Goal: Communication & Community: Answer question/provide support

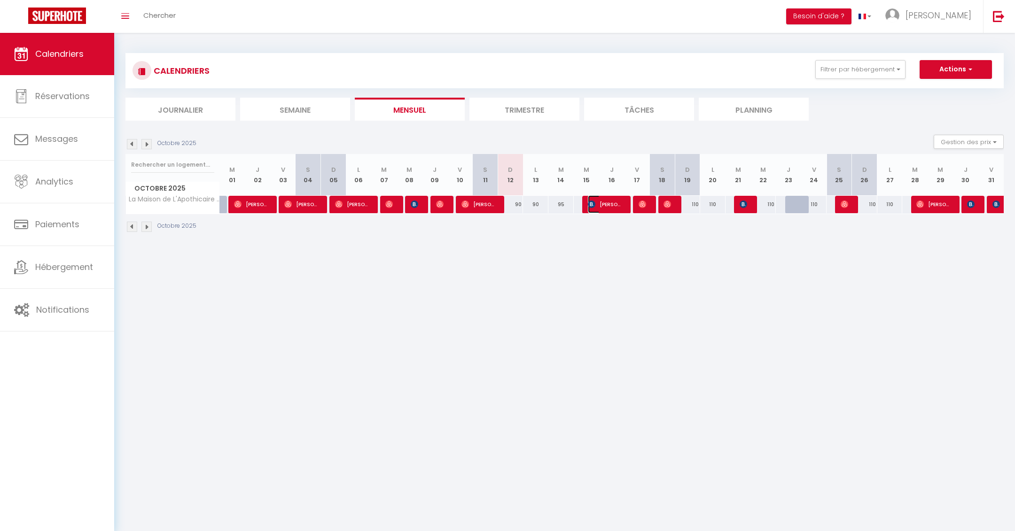
click at [600, 203] on span "[PERSON_NAME]" at bounding box center [605, 204] width 34 height 18
select select "OK"
select select "KO"
select select "0"
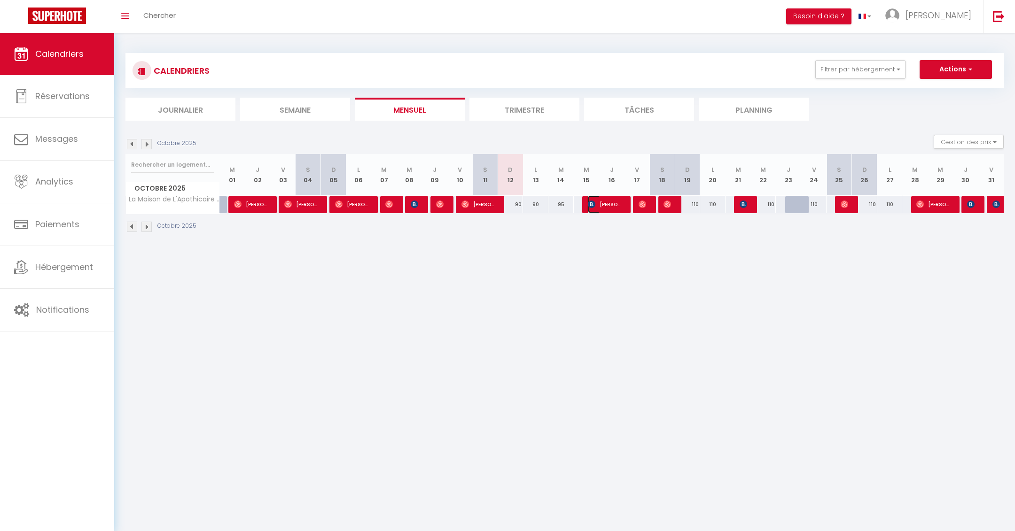
select select "1"
select select
select select "51895"
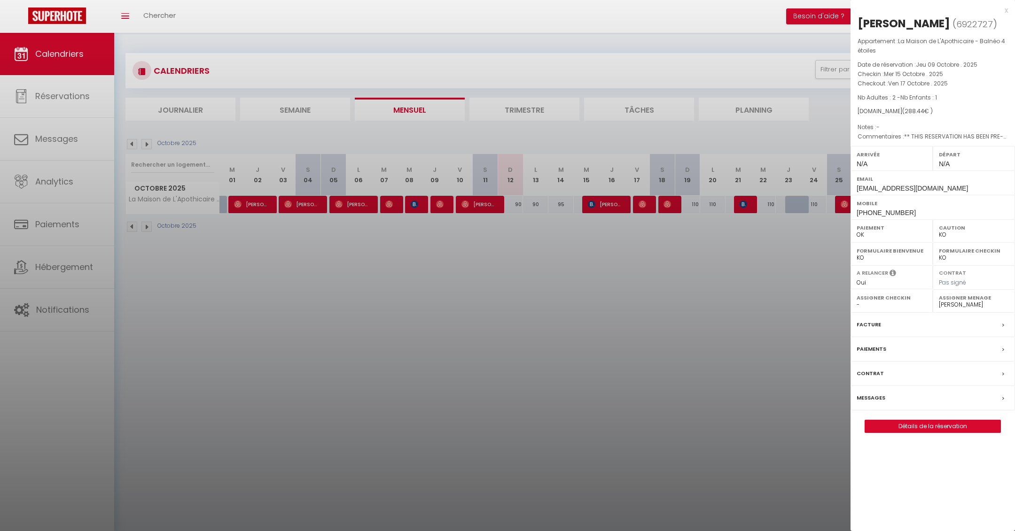
click at [553, 321] on div at bounding box center [507, 265] width 1015 height 531
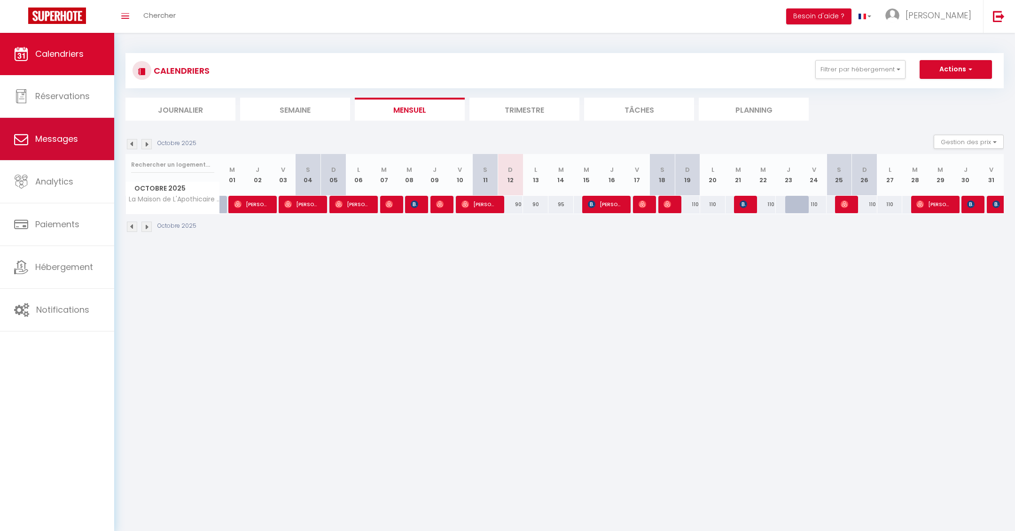
click at [71, 135] on span "Messages" at bounding box center [56, 139] width 43 height 12
select select "message"
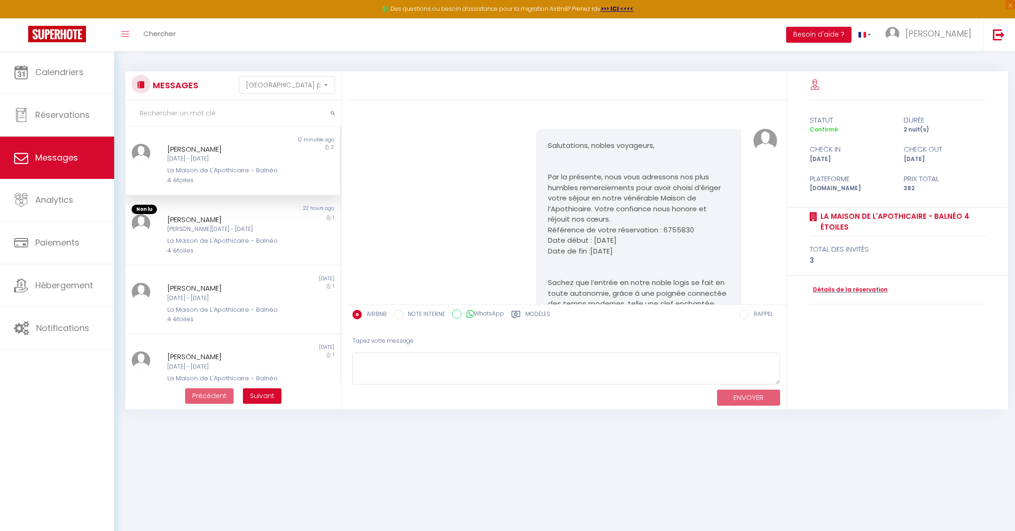
scroll to position [2646, 0]
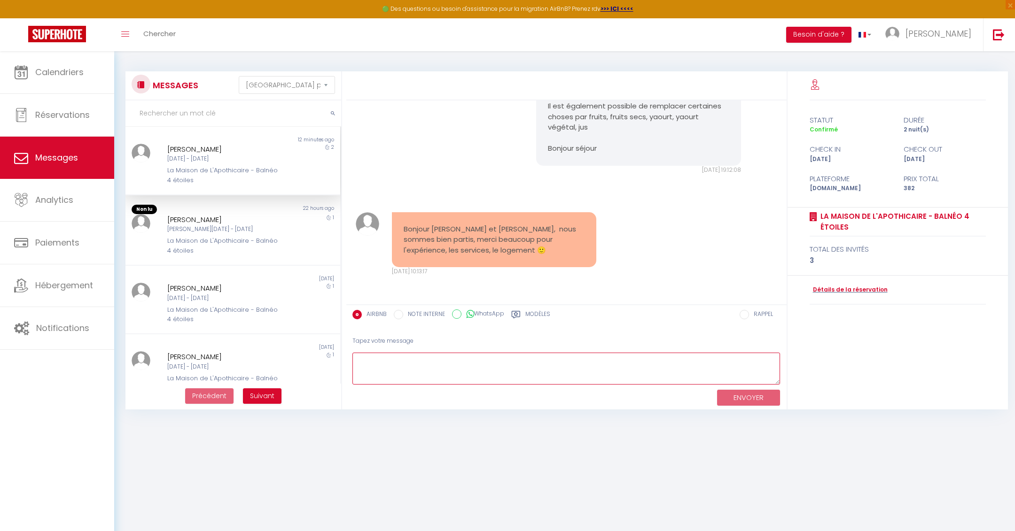
click at [437, 361] on textarea at bounding box center [566, 369] width 428 height 32
type textarea "Bonjour Anais, parfait. Merci pour votre message. Nous espérons que vous avez p…"
click at [742, 404] on button "ENVOYER" at bounding box center [748, 398] width 63 height 16
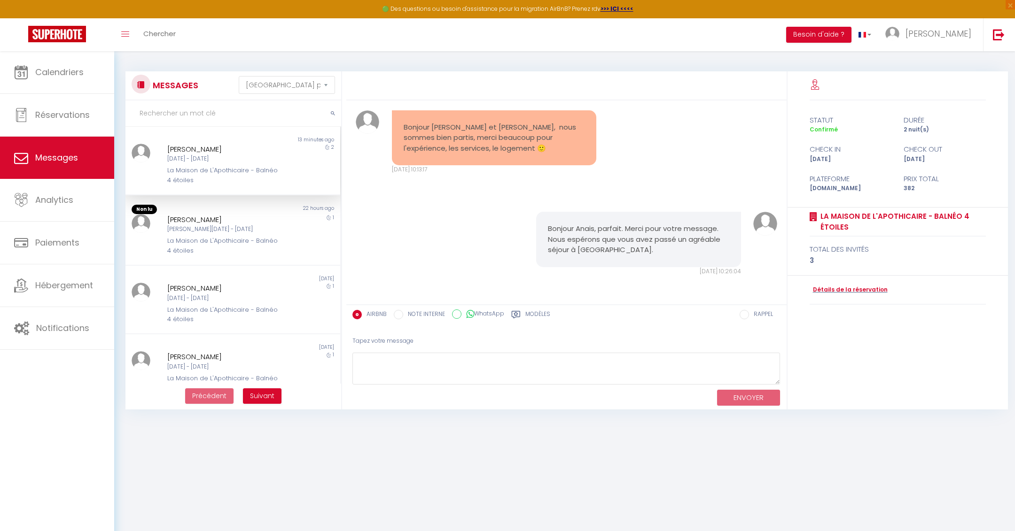
scroll to position [2748, 0]
click at [68, 109] on link "Réservations" at bounding box center [57, 115] width 114 height 42
select select "not_cancelled"
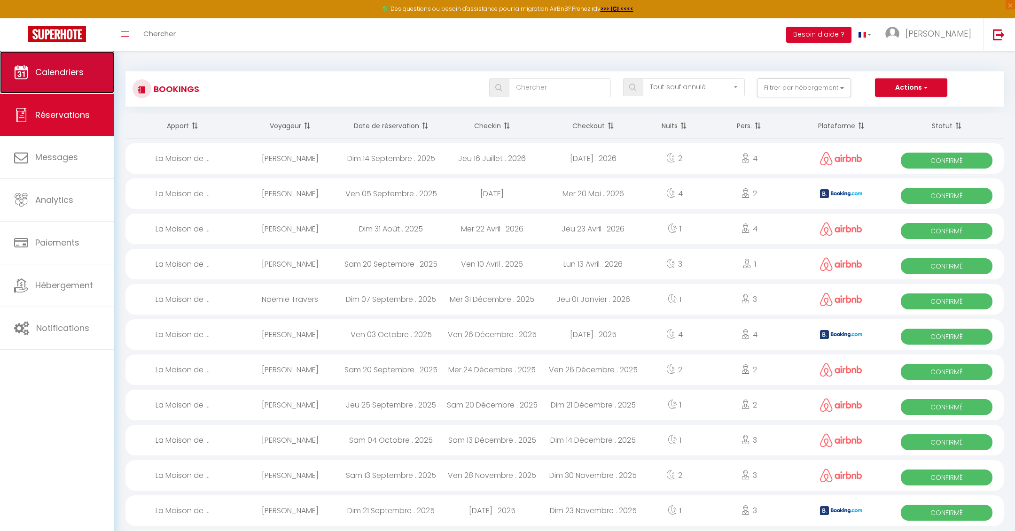
click at [64, 77] on span "Calendriers" at bounding box center [59, 72] width 48 height 12
